Goal: Information Seeking & Learning: Check status

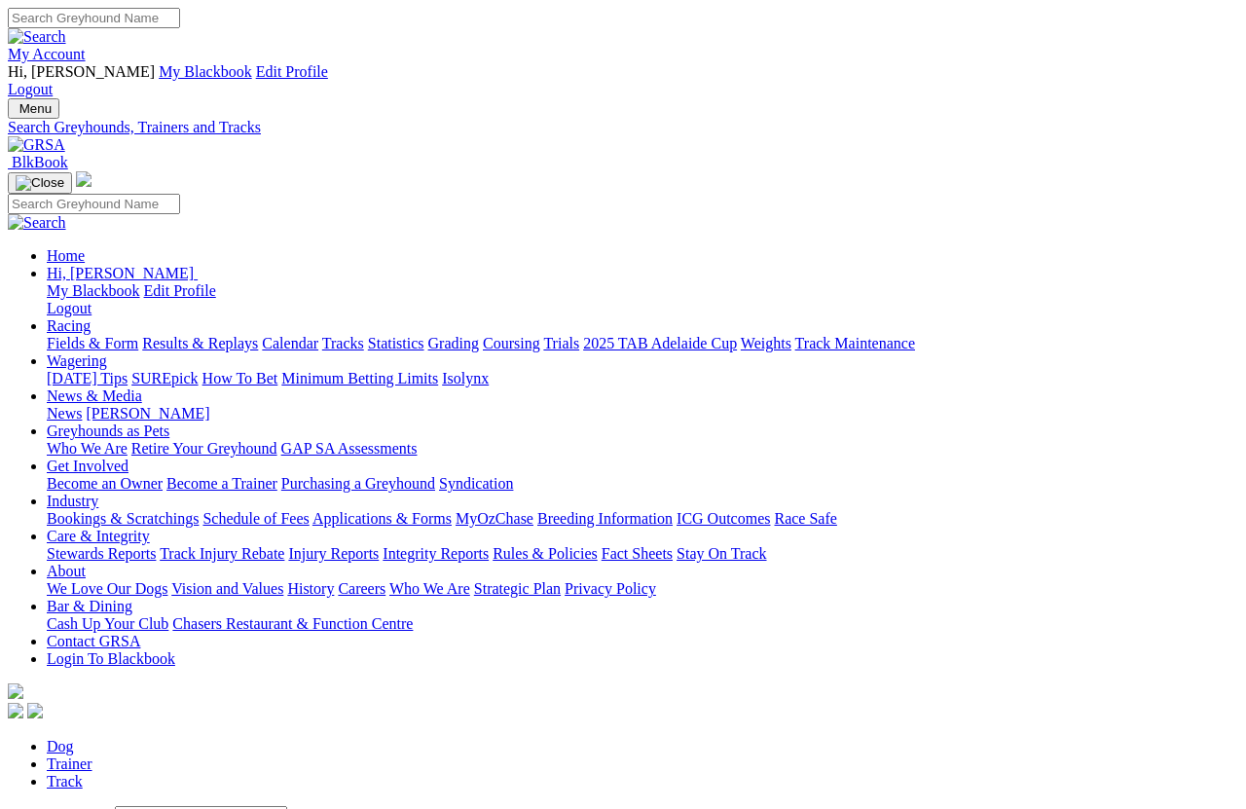
scroll to position [13, 0]
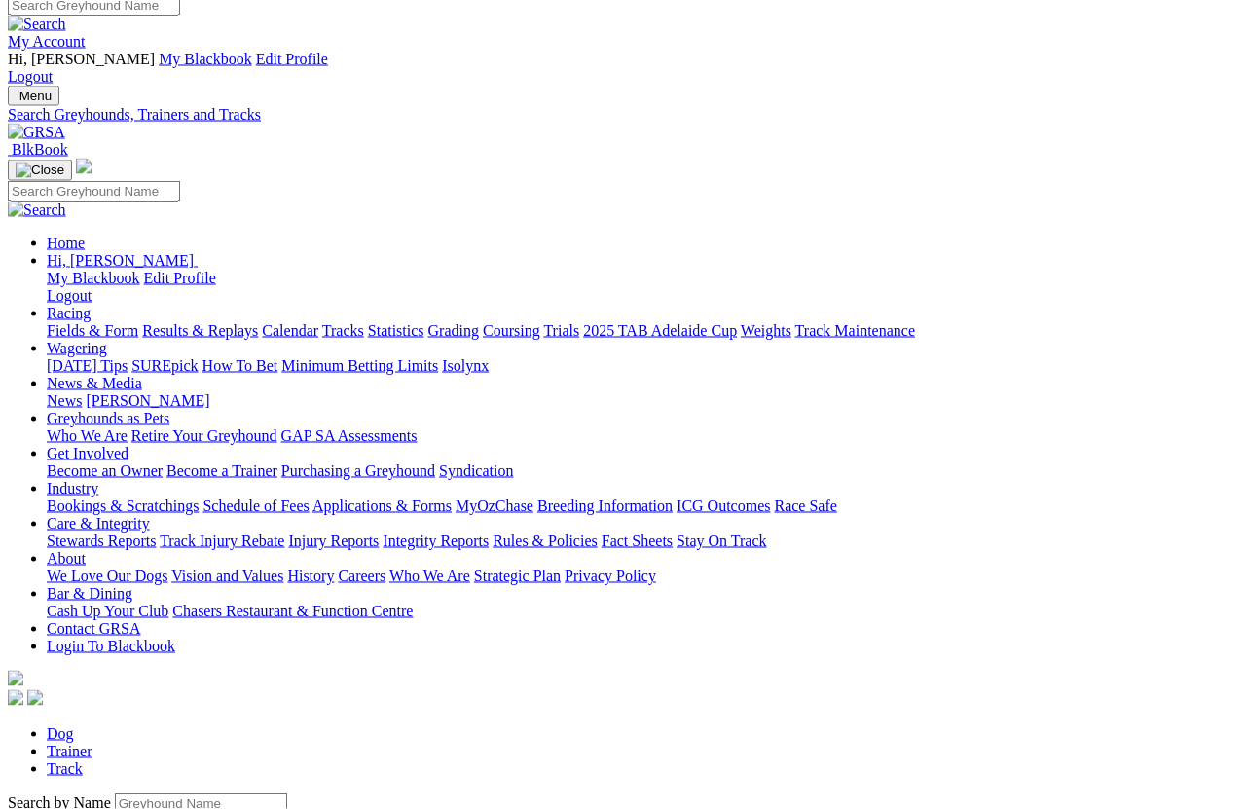
click at [115, 794] on input "Search by Greyhound name" at bounding box center [201, 804] width 172 height 20
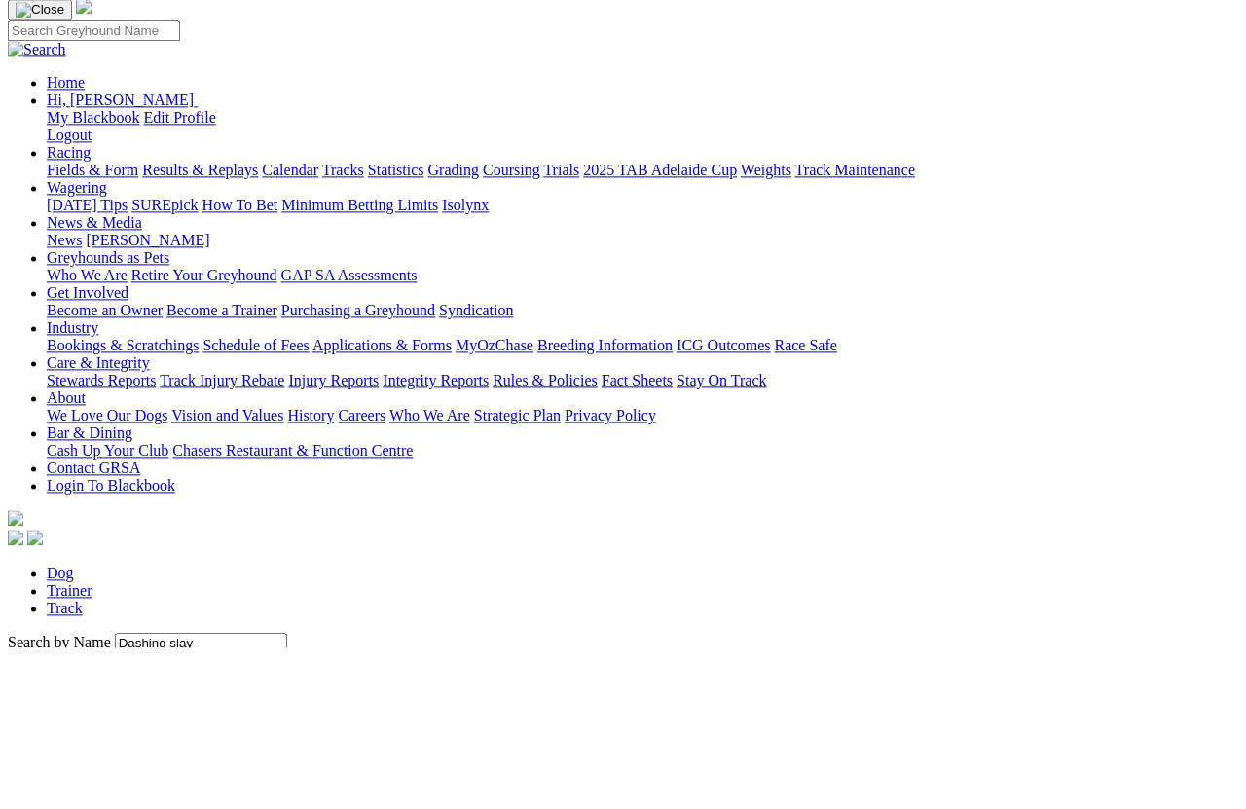
scroll to position [173, 0]
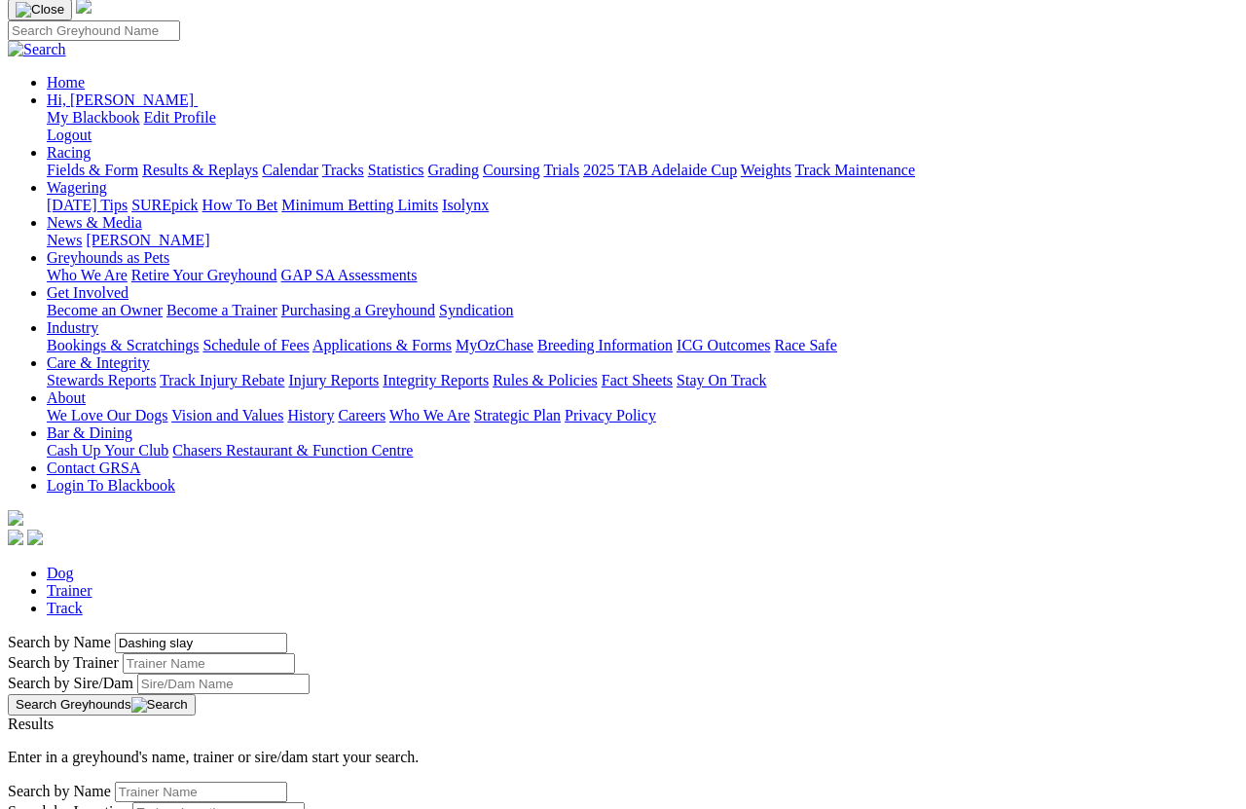
type input "Dashing slay"
click at [196, 694] on button "Search Greyhounds" at bounding box center [102, 704] width 188 height 21
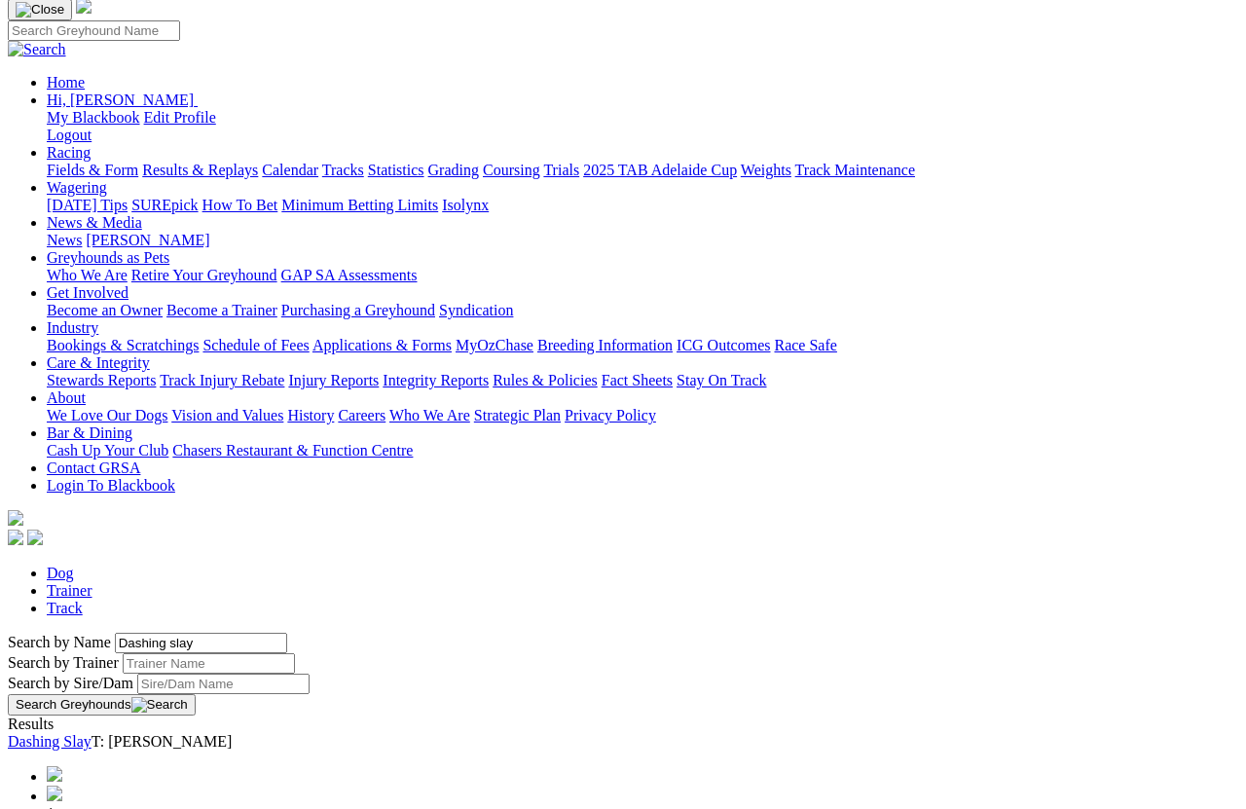
click at [92, 733] on link "Dashing Slay" at bounding box center [50, 741] width 84 height 17
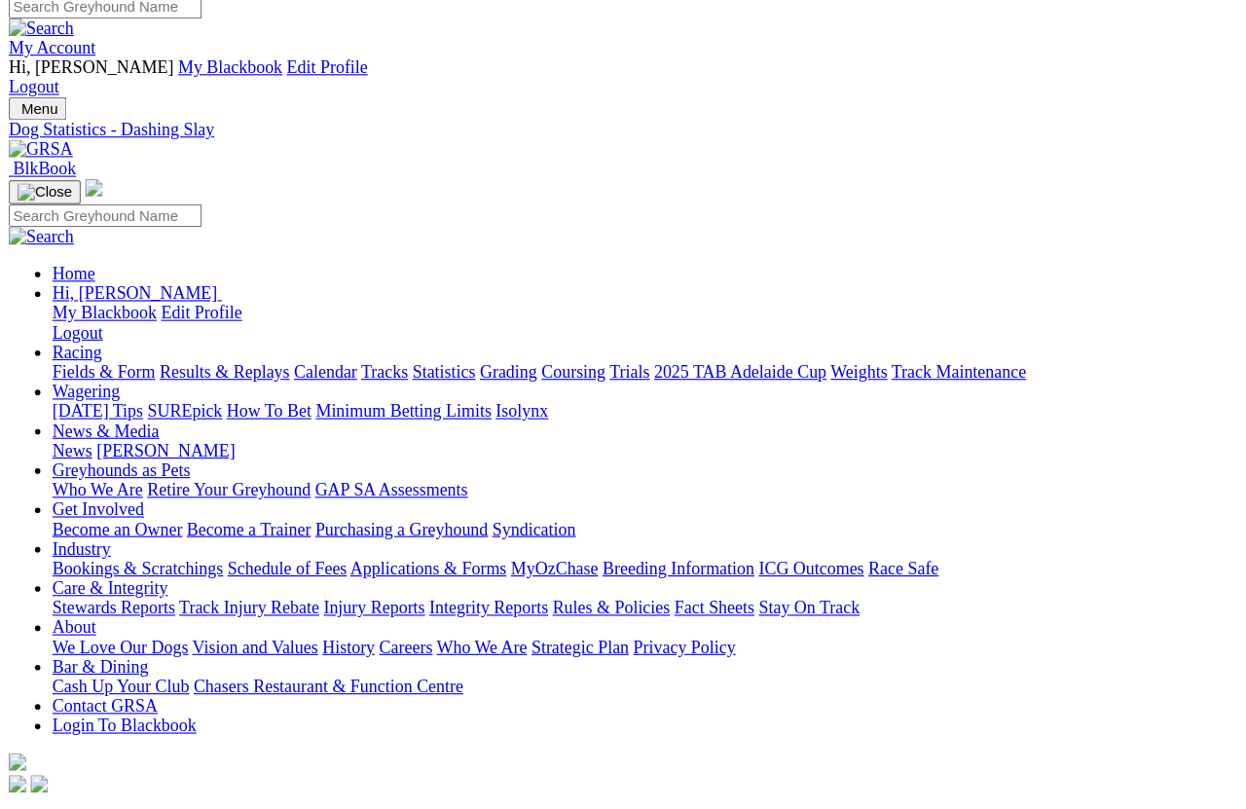
scroll to position [24, 0]
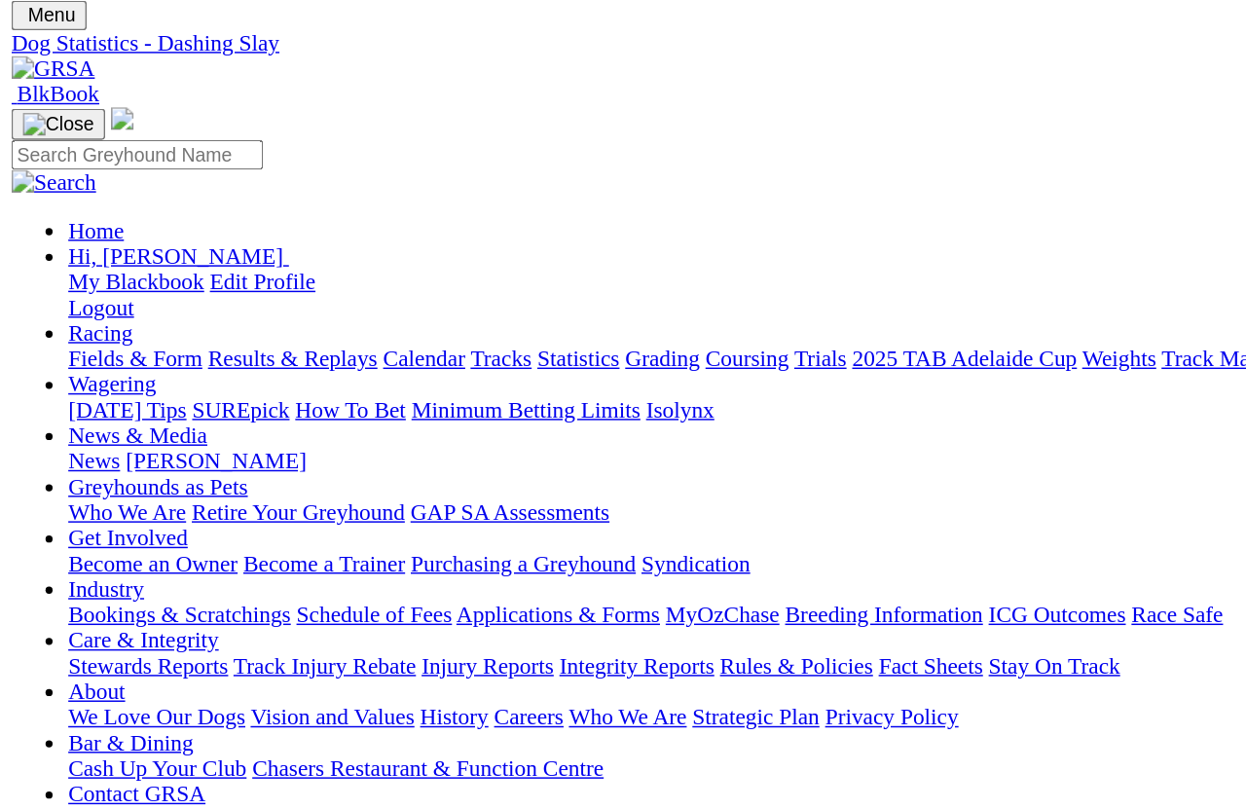
click at [230, 311] on link "Results & Replays" at bounding box center [200, 319] width 116 height 17
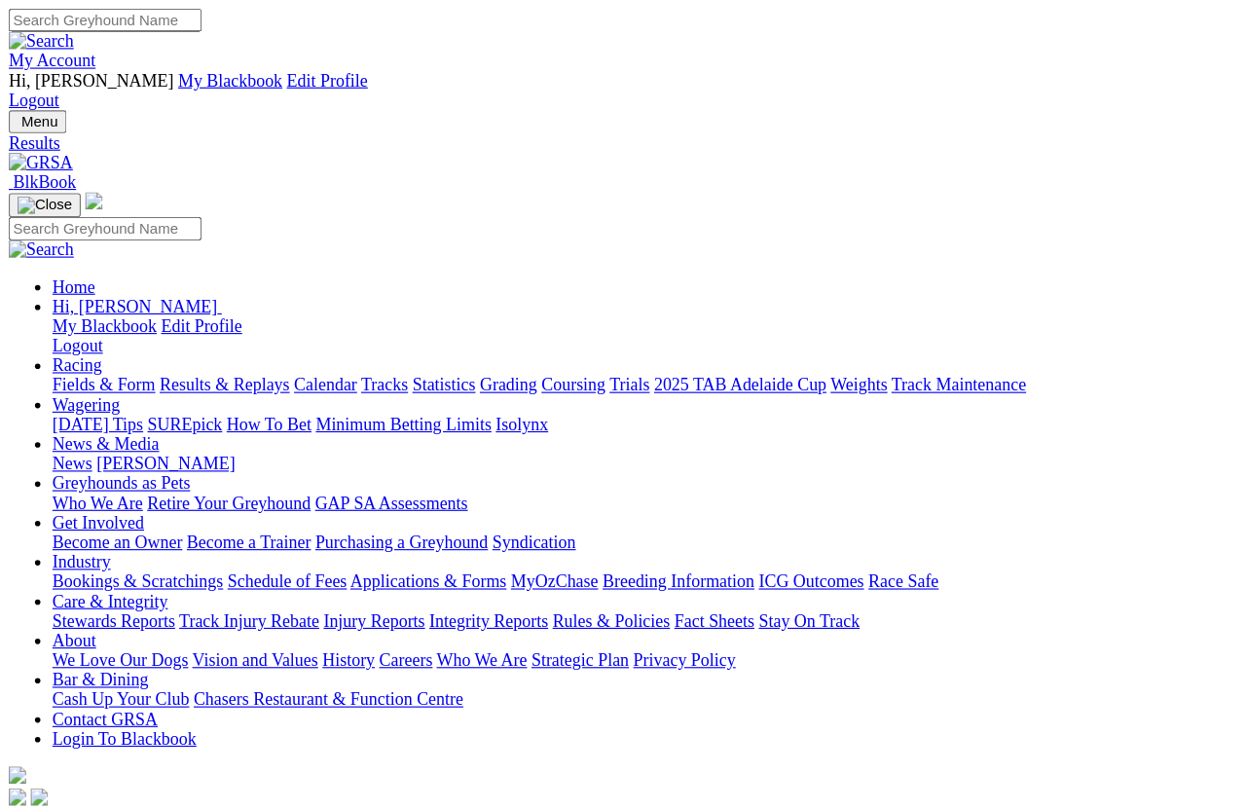
scroll to position [14, 0]
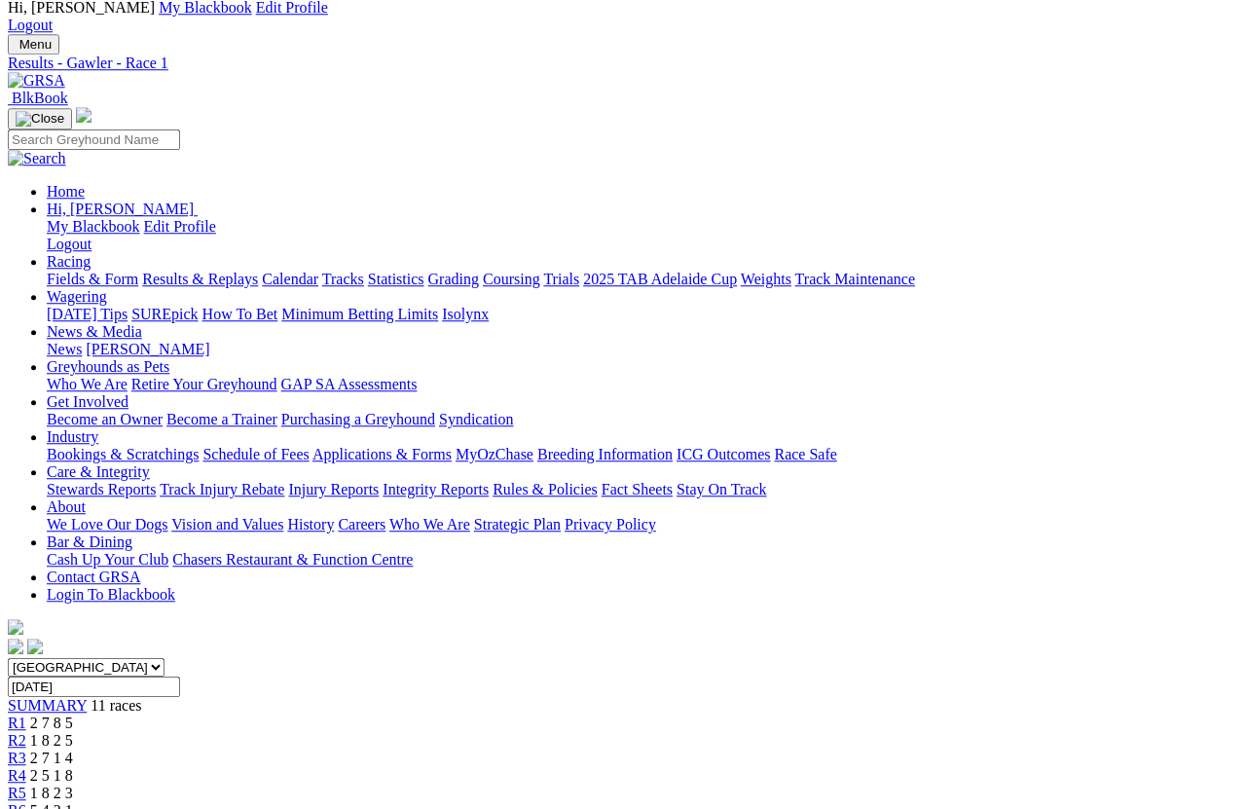
scroll to position [64, 0]
click at [26, 720] on link "R2" at bounding box center [17, 740] width 18 height 17
click at [26, 749] on link "R3" at bounding box center [17, 757] width 18 height 17
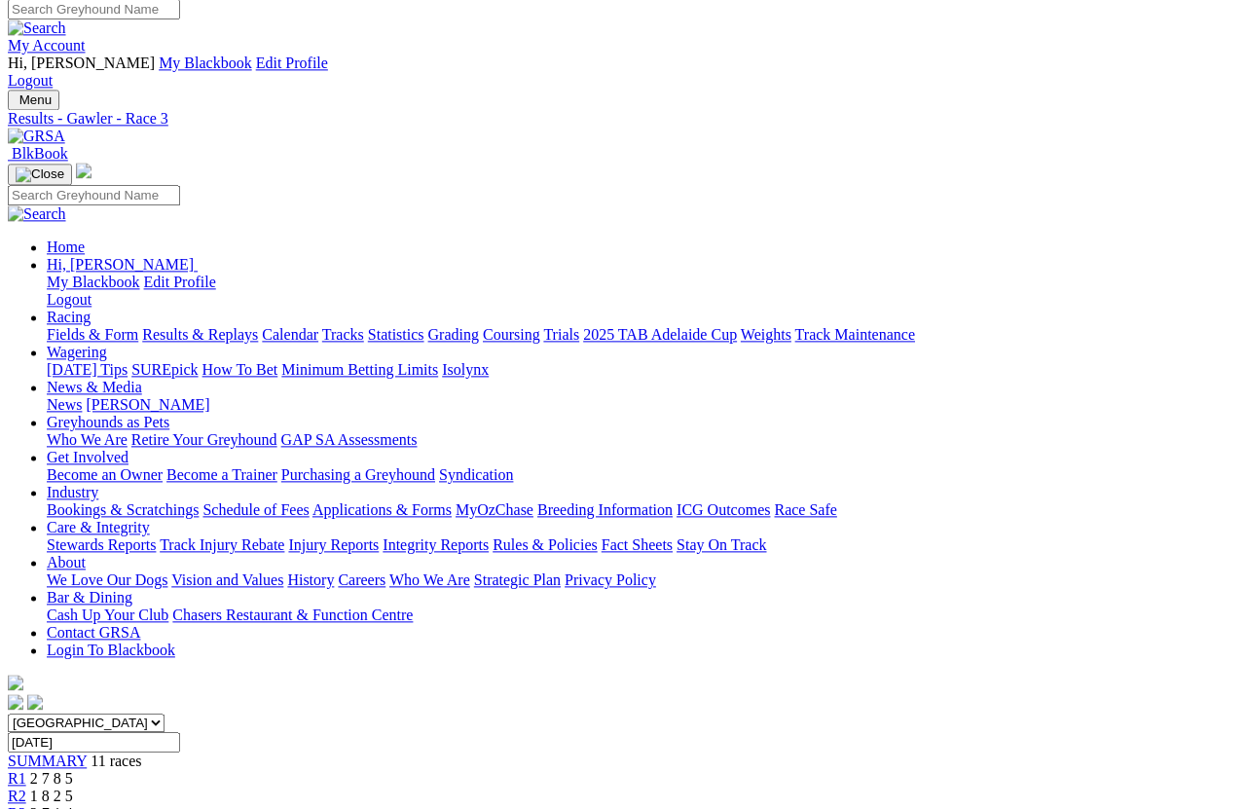
scroll to position [9, 0]
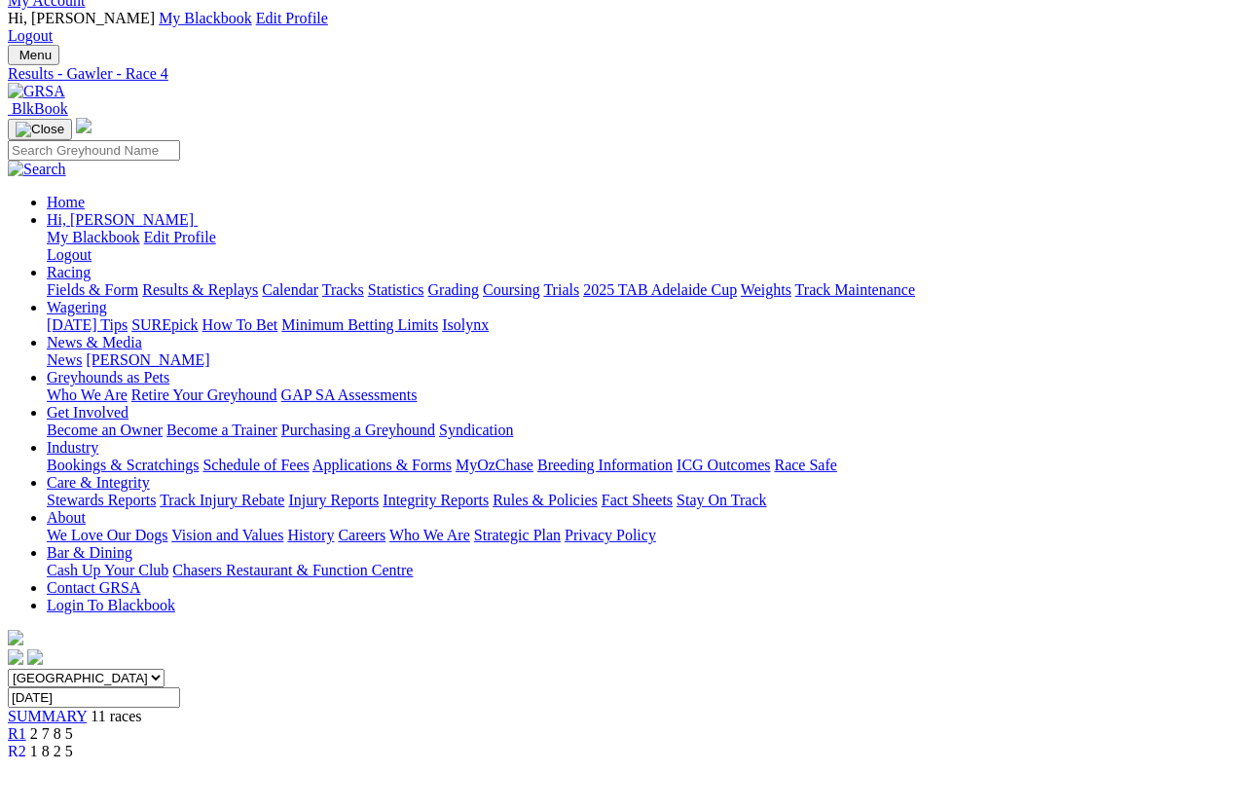
scroll to position [55, 0]
click at [26, 794] on link "R5" at bounding box center [17, 802] width 18 height 17
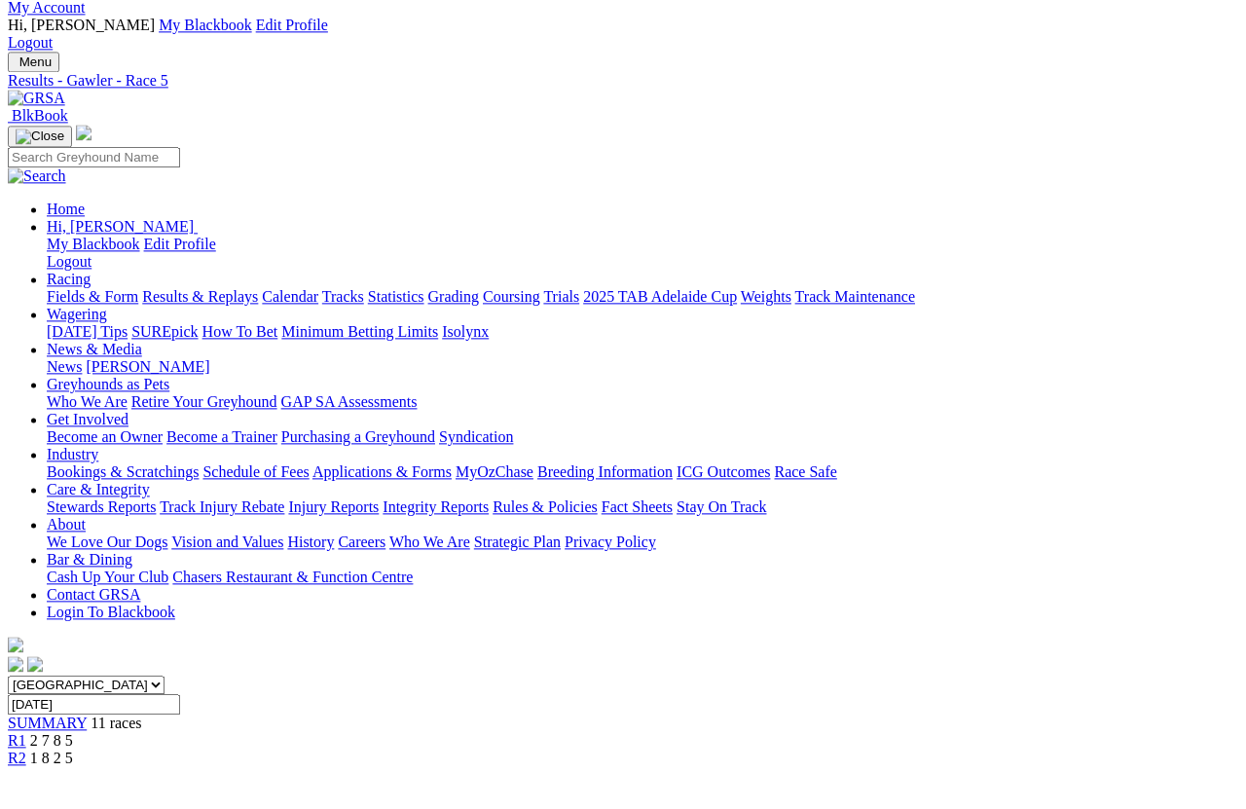
scroll to position [47, 0]
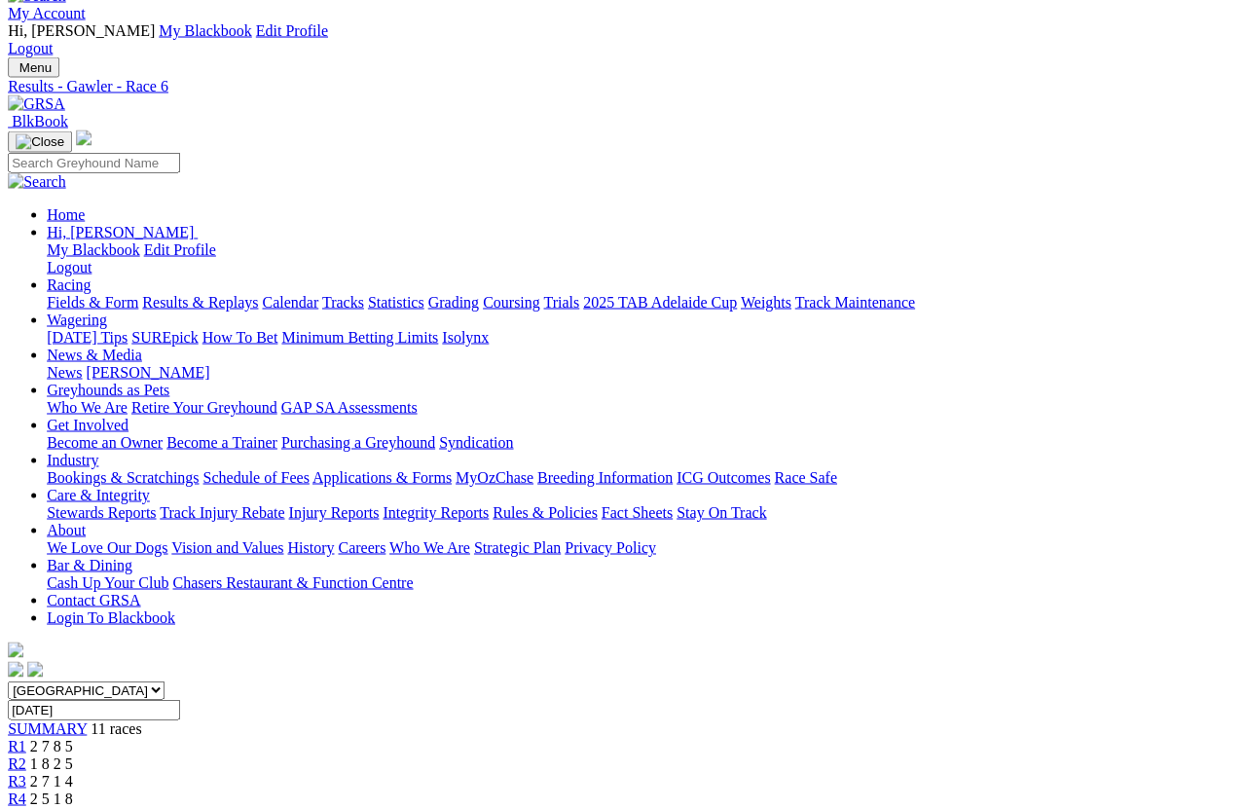
scroll to position [41, 3]
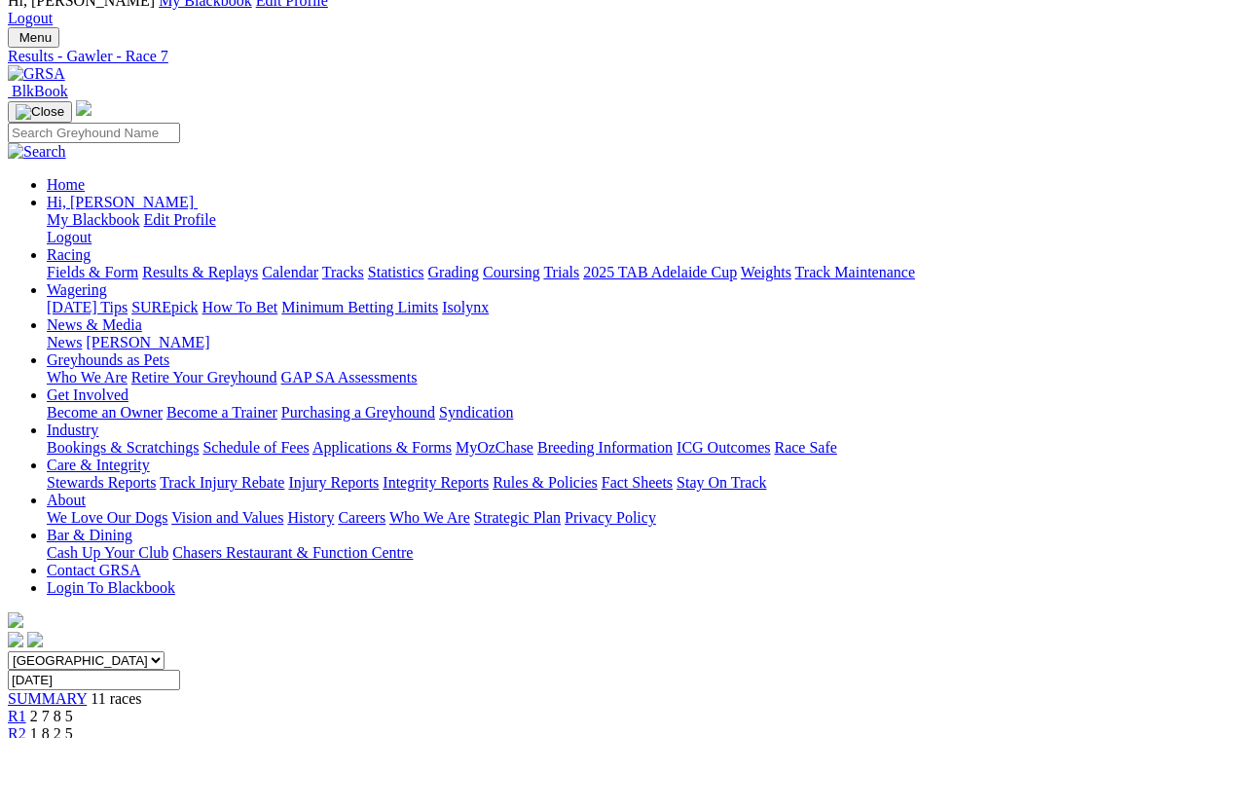
scroll to position [71, 0]
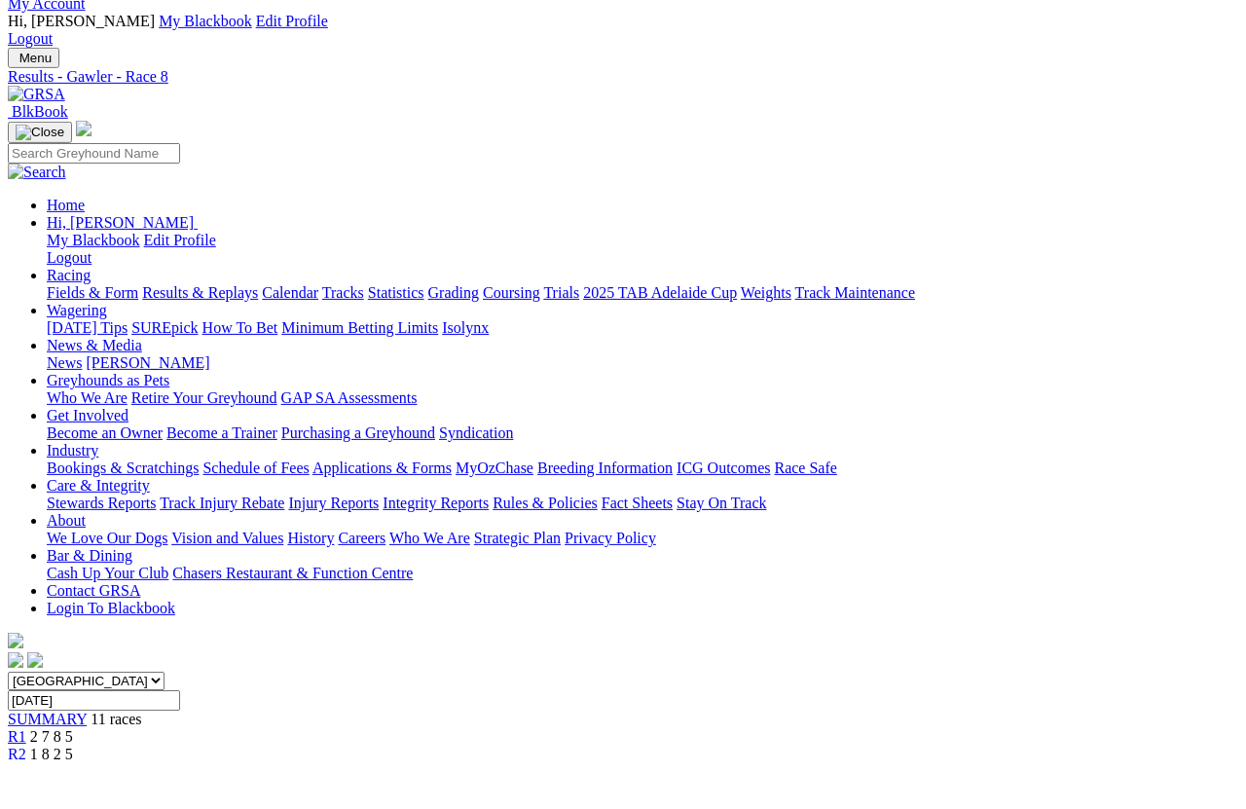
scroll to position [52, 0]
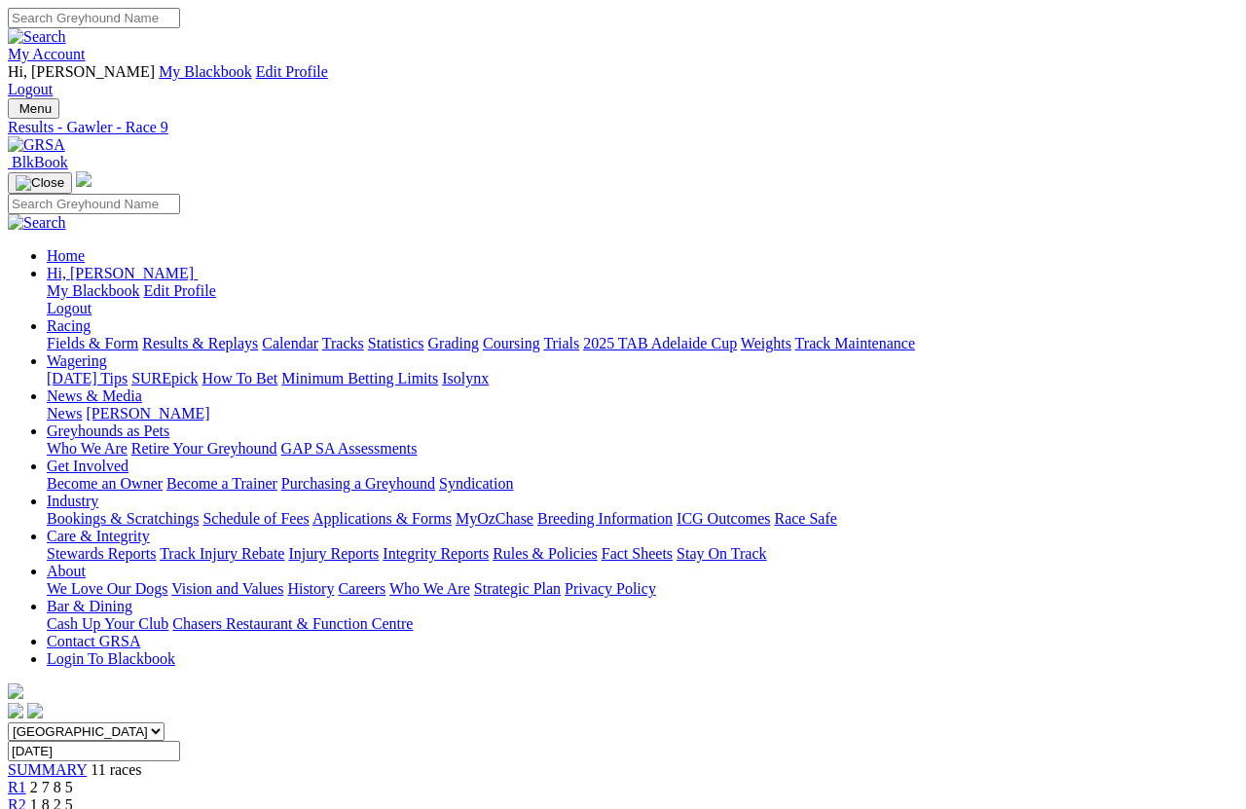
click at [62, 335] on link "Fields & Form" at bounding box center [93, 343] width 92 height 17
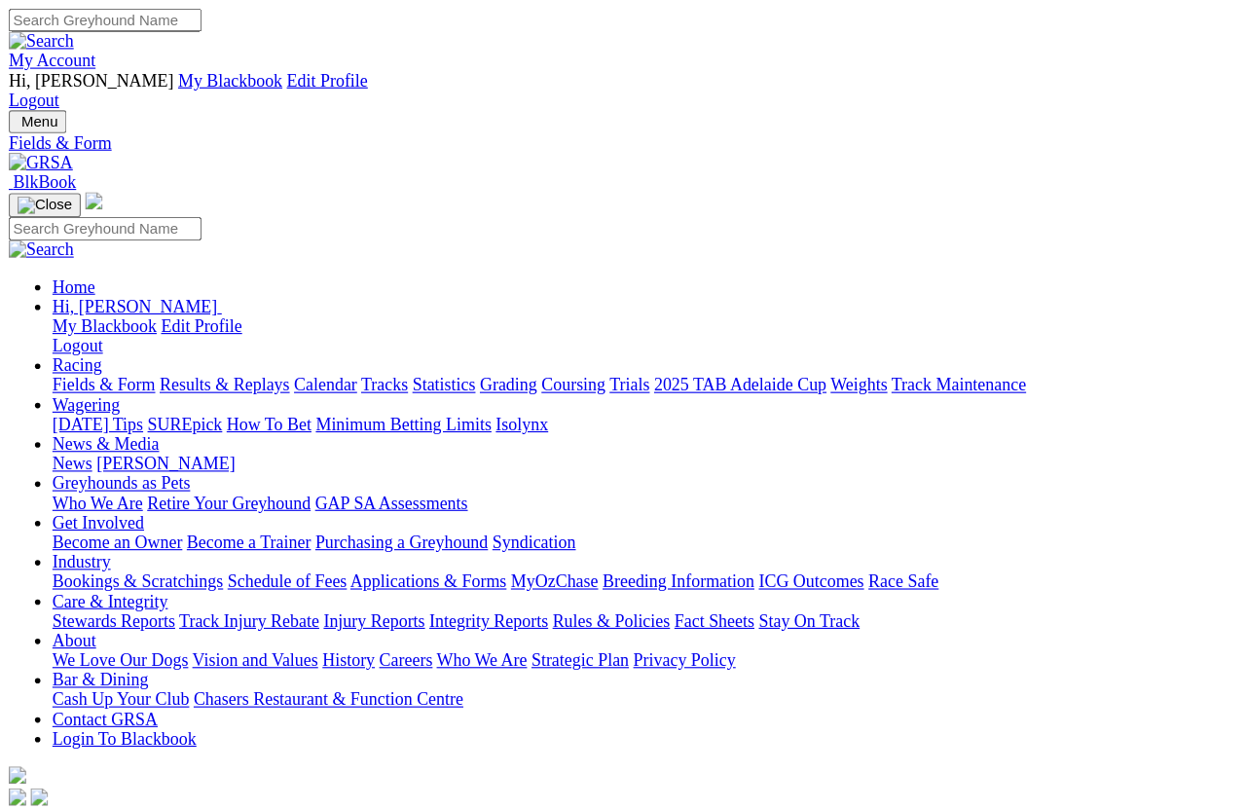
scroll to position [14, 0]
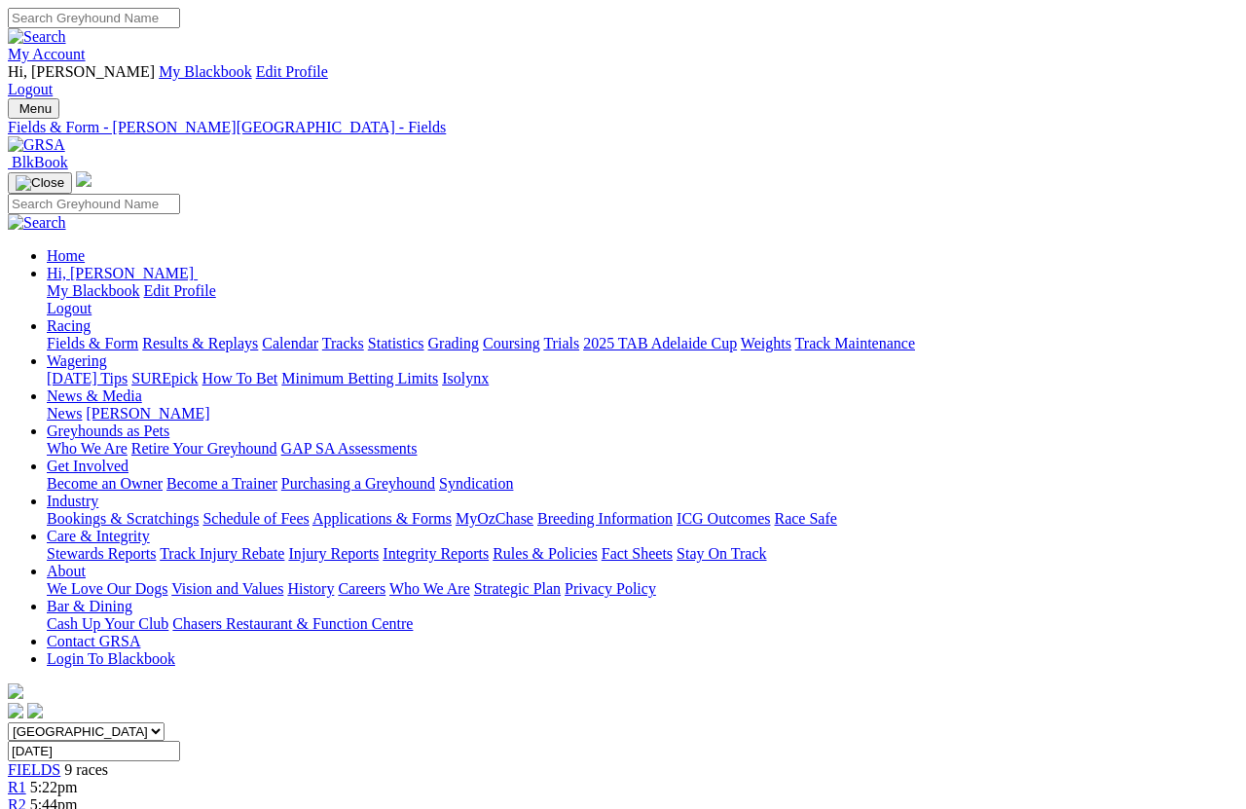
click at [67, 335] on link "Fields & Form" at bounding box center [93, 343] width 92 height 17
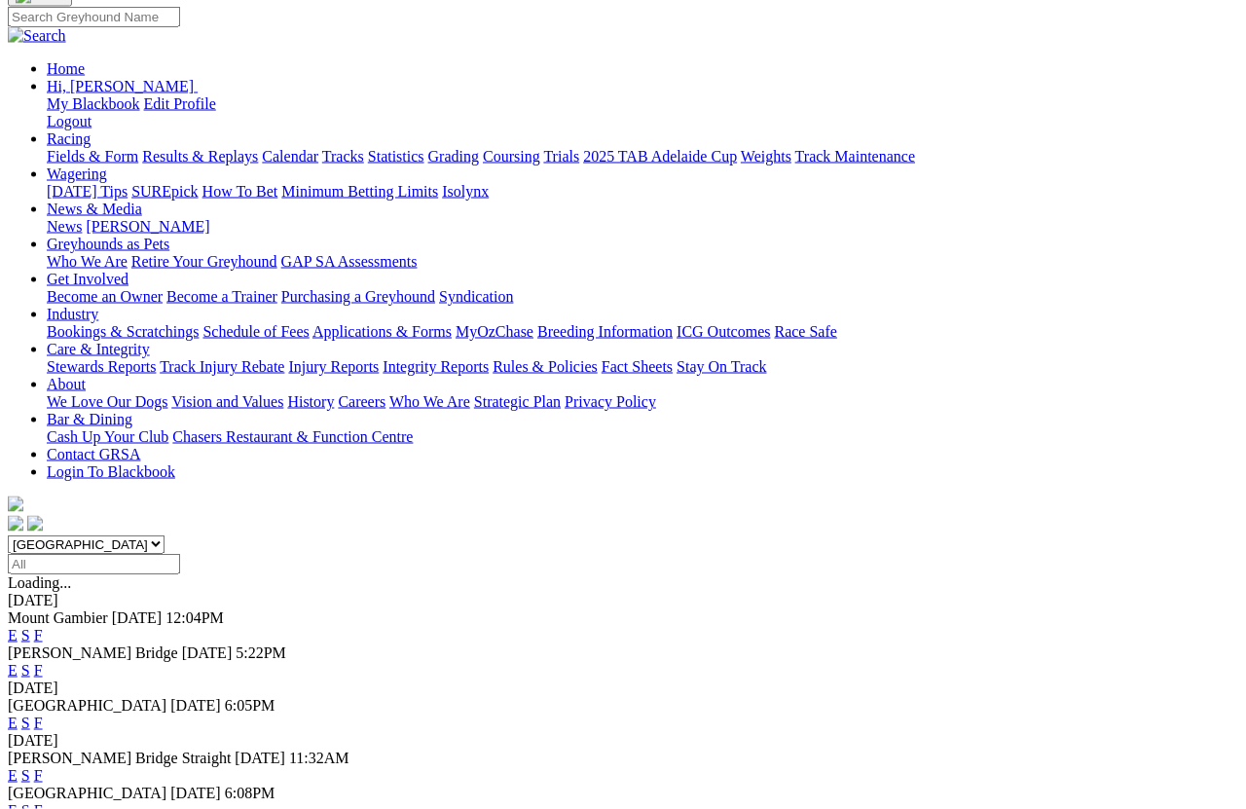
scroll to position [188, 0]
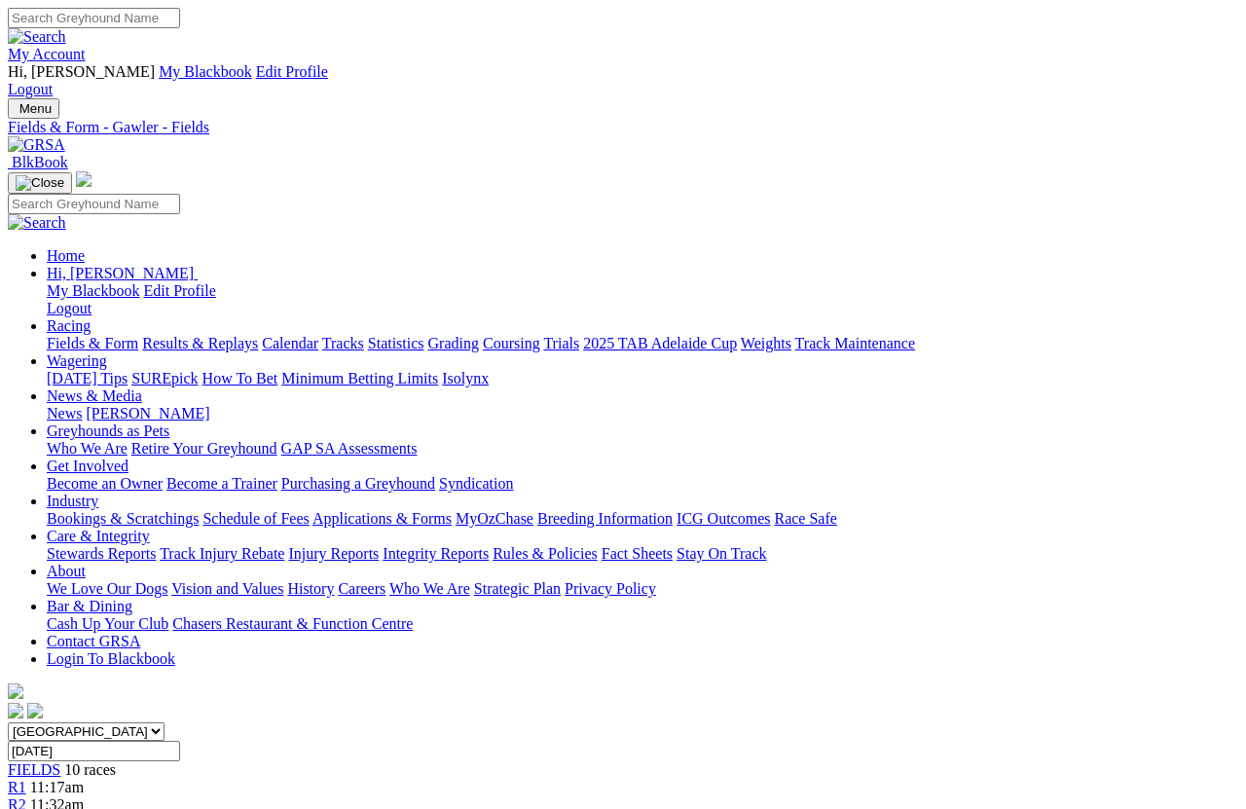
click at [47, 335] on link "Fields & Form" at bounding box center [93, 343] width 92 height 17
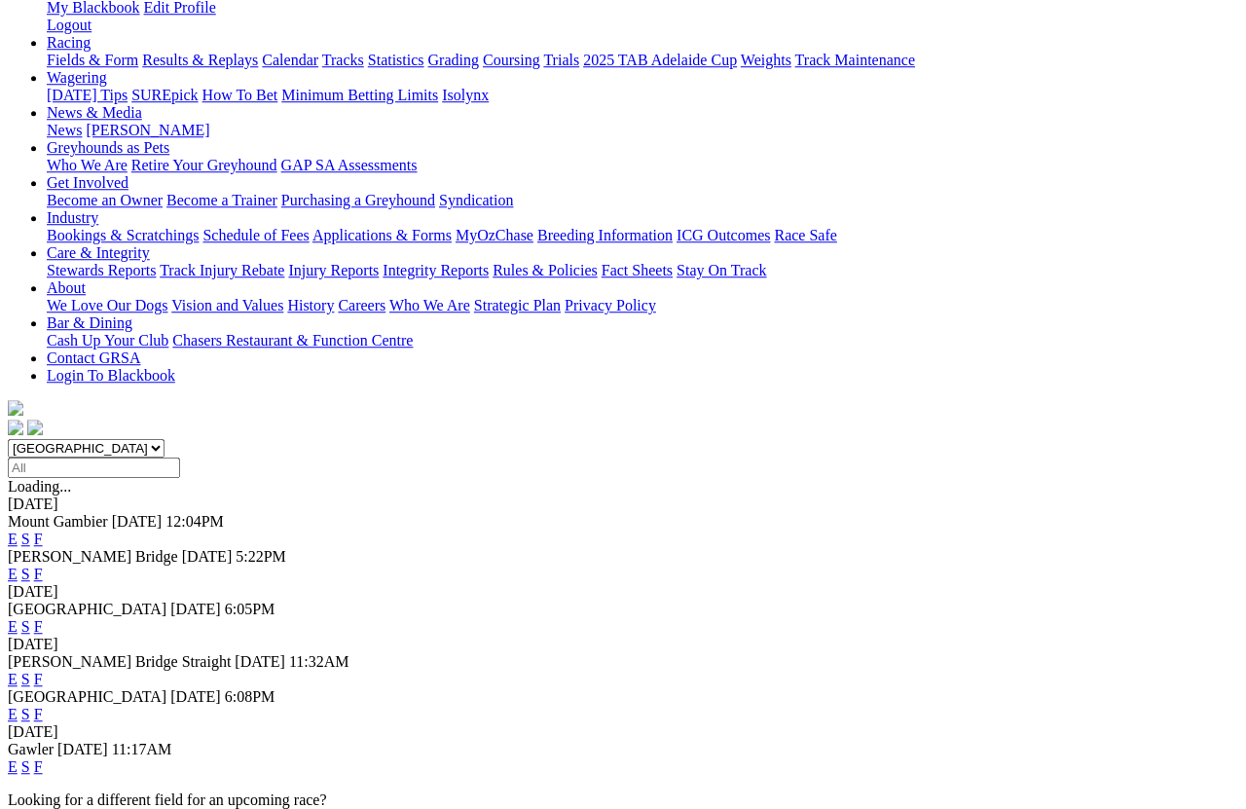
scroll to position [278, 0]
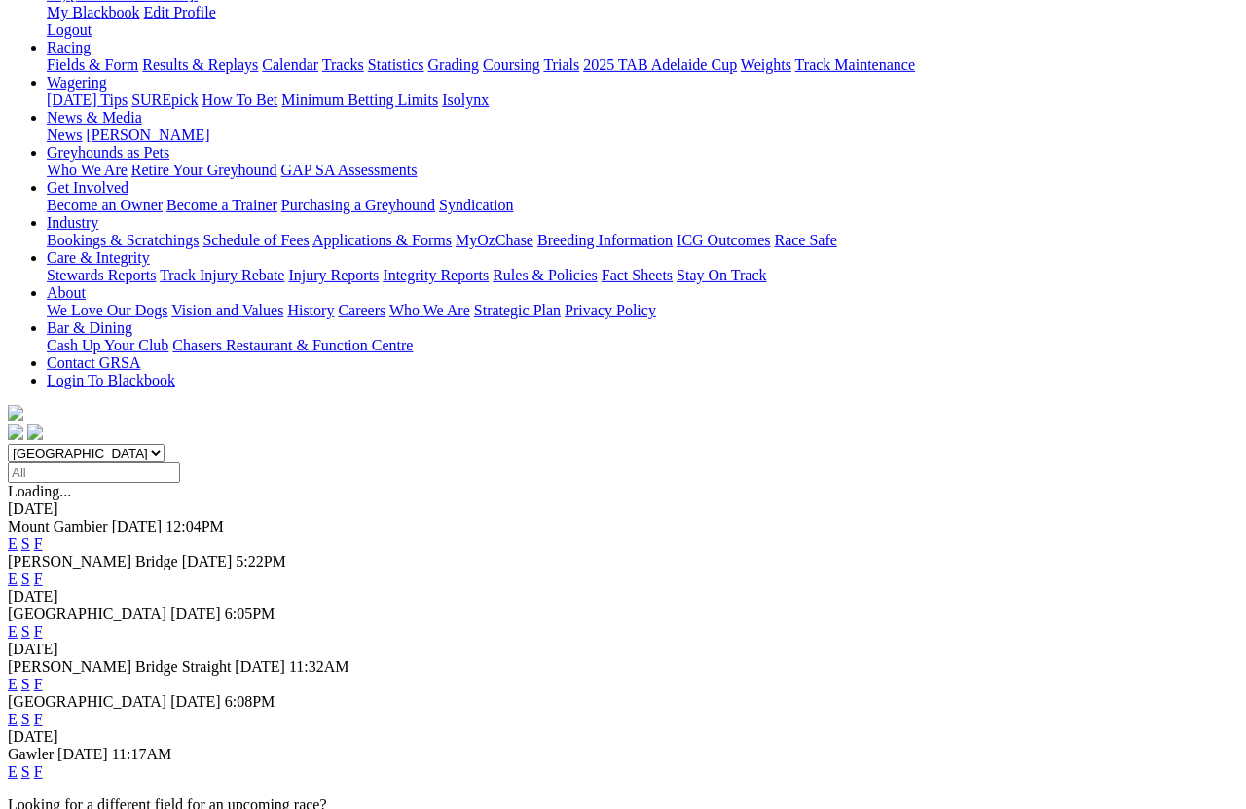
click at [43, 763] on link "F" at bounding box center [38, 771] width 9 height 17
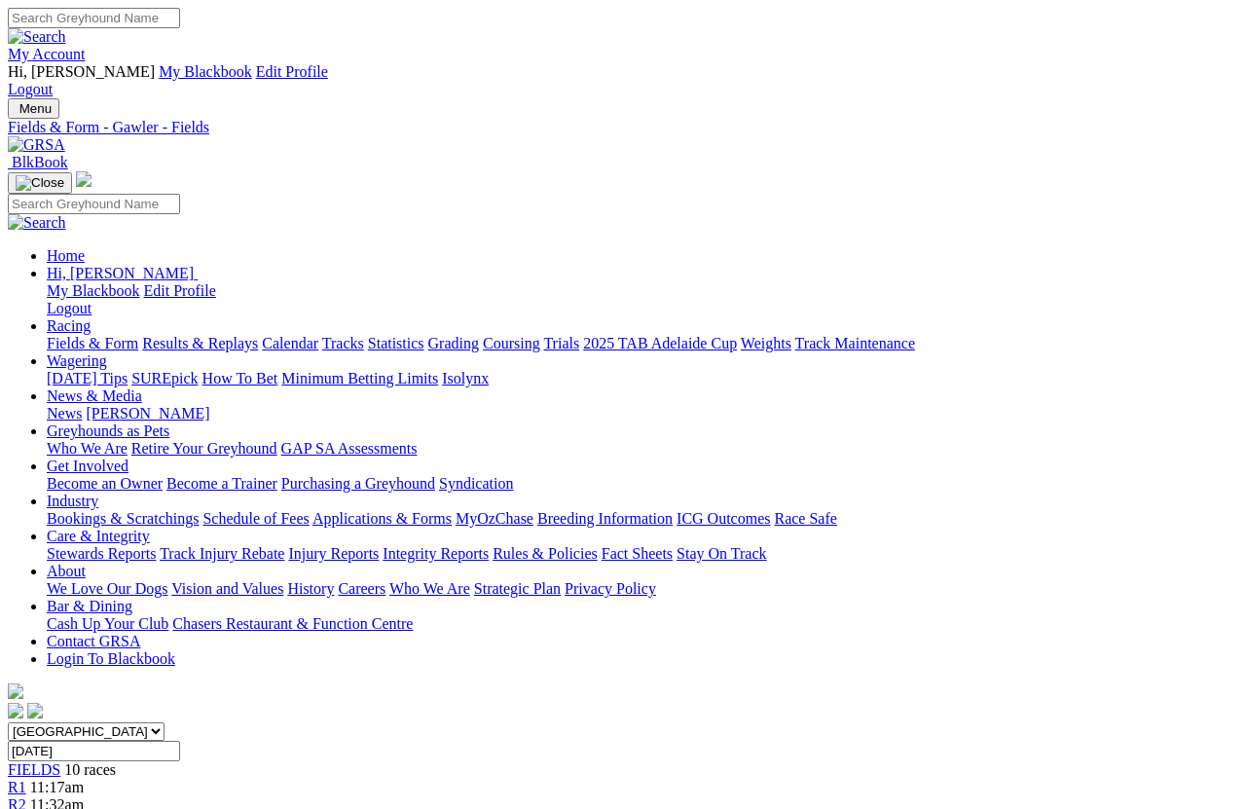
click at [54, 335] on link "Fields & Form" at bounding box center [93, 343] width 92 height 17
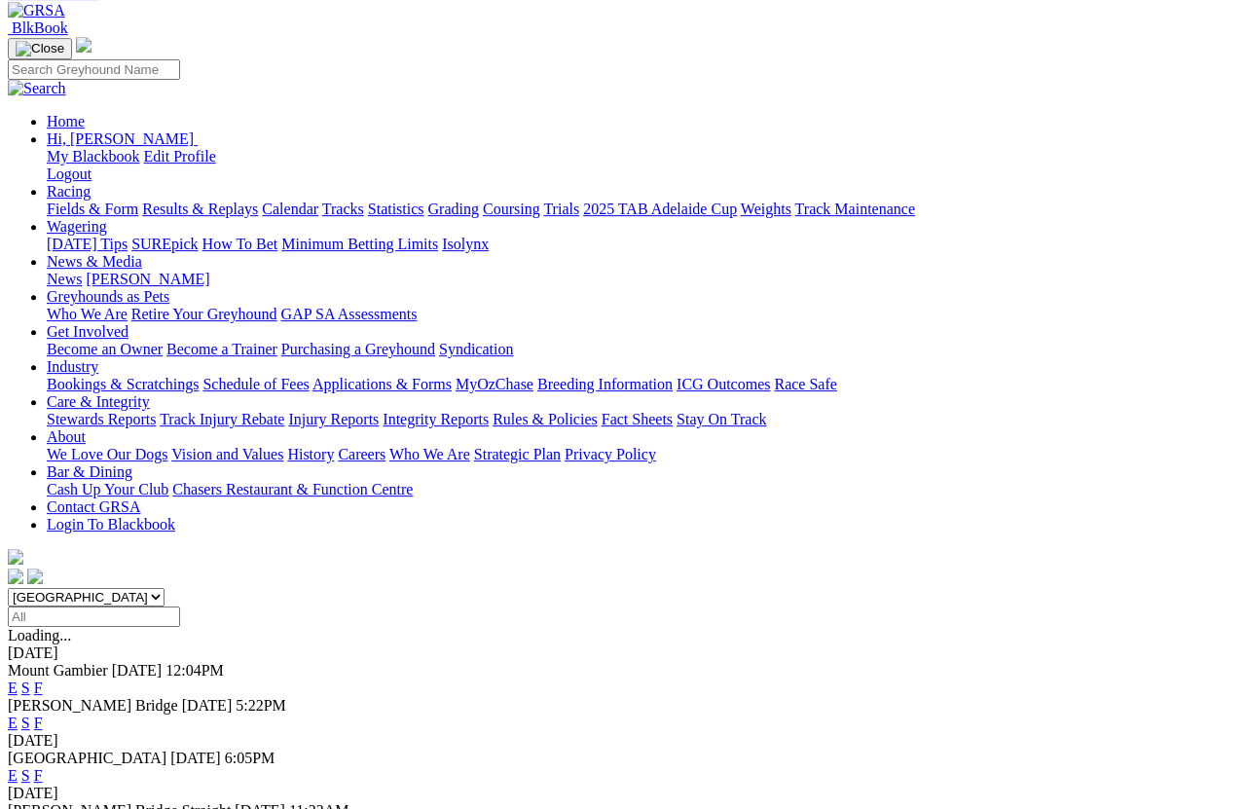
scroll to position [134, 0]
